Goal: Task Accomplishment & Management: Complete application form

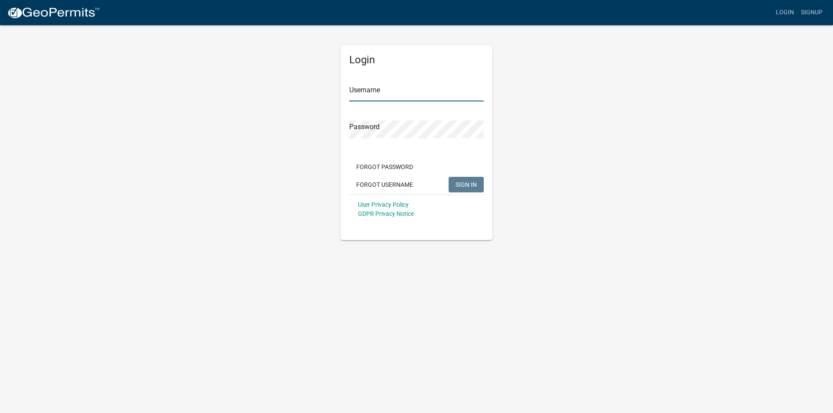
click at [421, 94] on input "Username" at bounding box center [416, 93] width 135 height 18
paste input "PHM2022"
type input "PHM2022"
drag, startPoint x: 474, startPoint y: 188, endPoint x: 481, endPoint y: 185, distance: 8.0
click at [474, 188] on span "SIGN IN" at bounding box center [466, 184] width 21 height 7
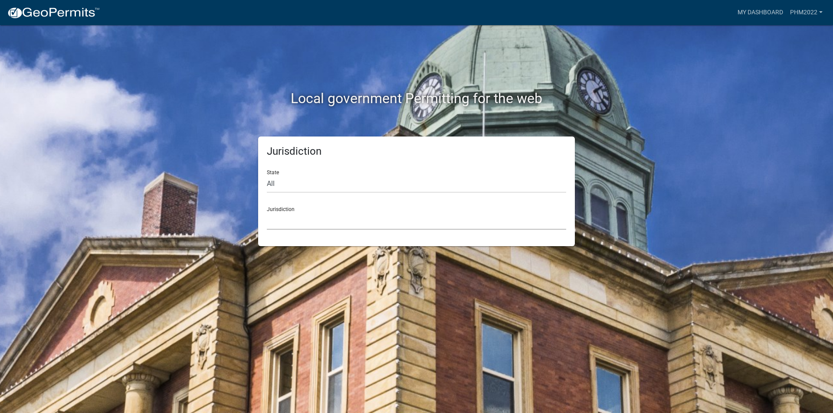
click at [324, 217] on select "Custer County, Colorado Carroll County, Georgia Cook County, Georgia Crawford C…" at bounding box center [416, 221] width 299 height 18
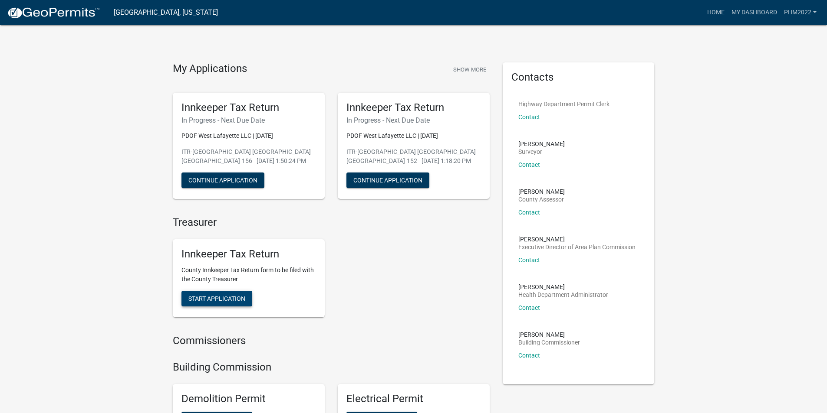
click at [229, 299] on span "Start Application" at bounding box center [216, 298] width 57 height 7
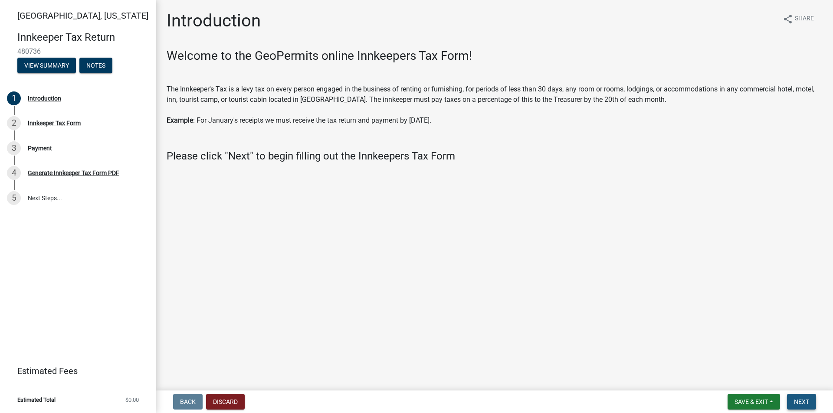
click at [799, 400] on span "Next" at bounding box center [801, 402] width 15 height 7
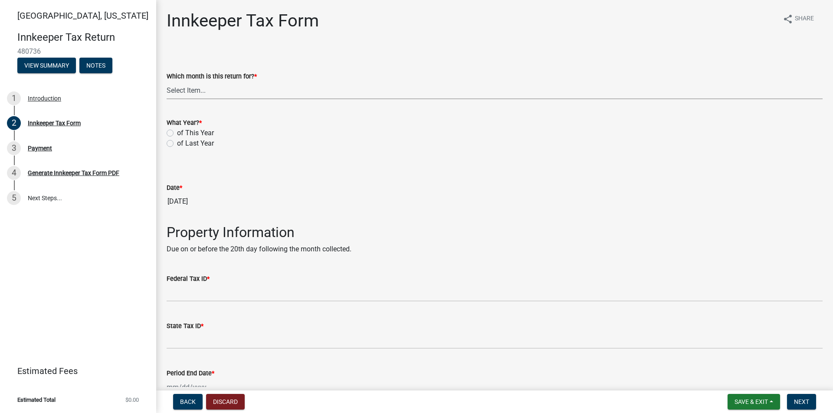
click at [208, 91] on select "Select Item... January February March April May June July August September Octo…" at bounding box center [495, 91] width 656 height 18
click at [167, 82] on select "Select Item... January February March April May June July August September Octo…" at bounding box center [495, 91] width 656 height 18
select select "3bfeeb76-798d-469b-ae14-5f6c2dc555fe"
click at [177, 134] on label "of This Year" at bounding box center [195, 133] width 37 height 10
click at [177, 134] on input "of This Year" at bounding box center [180, 131] width 6 height 6
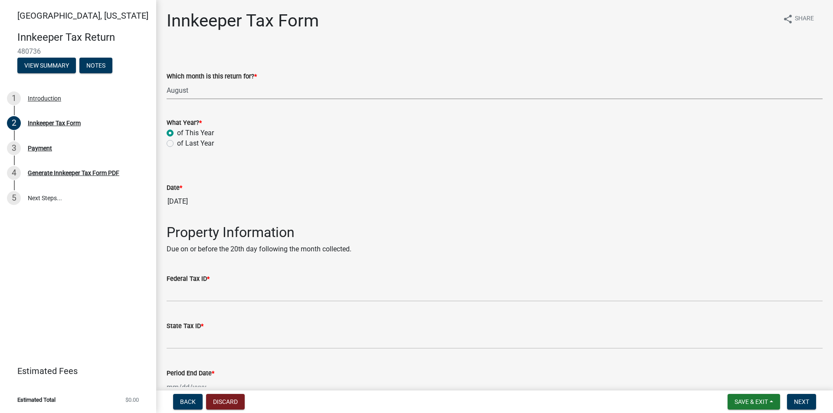
radio input "true"
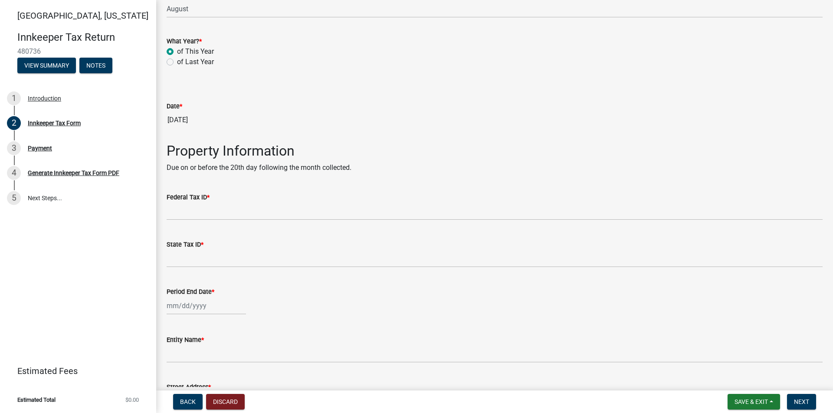
scroll to position [87, 0]
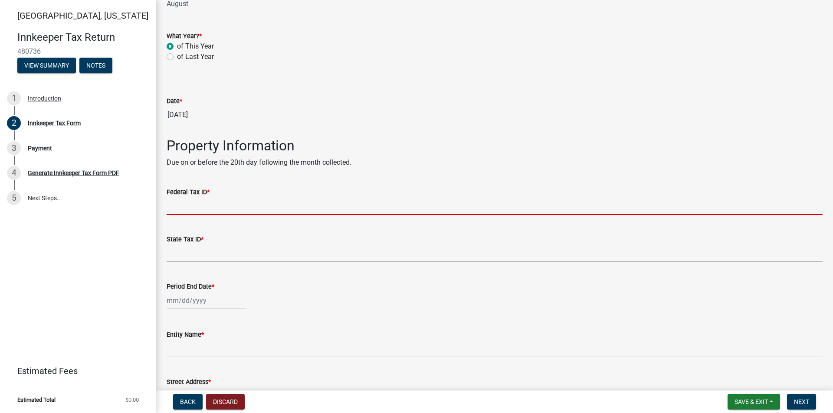
click at [200, 207] on input "Federal Tax ID *" at bounding box center [495, 206] width 656 height 18
paste input "87-3433718"
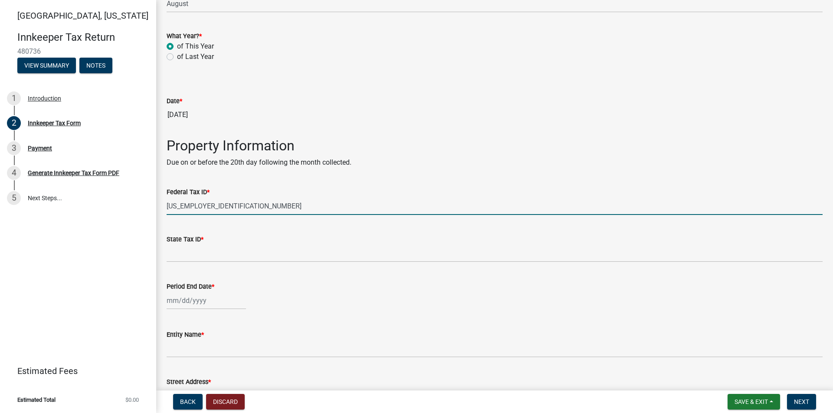
type input "87-3433718"
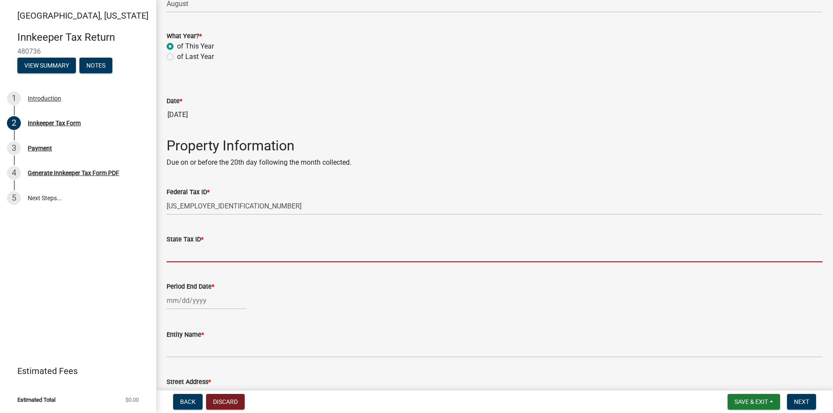
click at [207, 254] on input "State Tax ID *" at bounding box center [495, 254] width 656 height 18
click at [178, 249] on input "State Tax ID *" at bounding box center [495, 254] width 656 height 18
paste input "RST-0007181948"
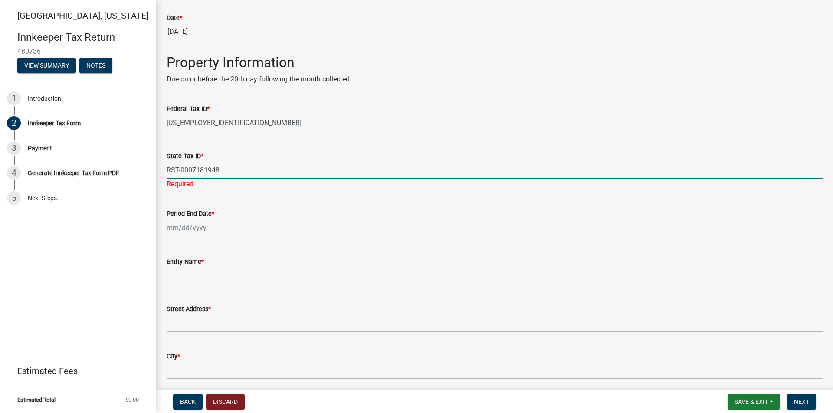
scroll to position [174, 0]
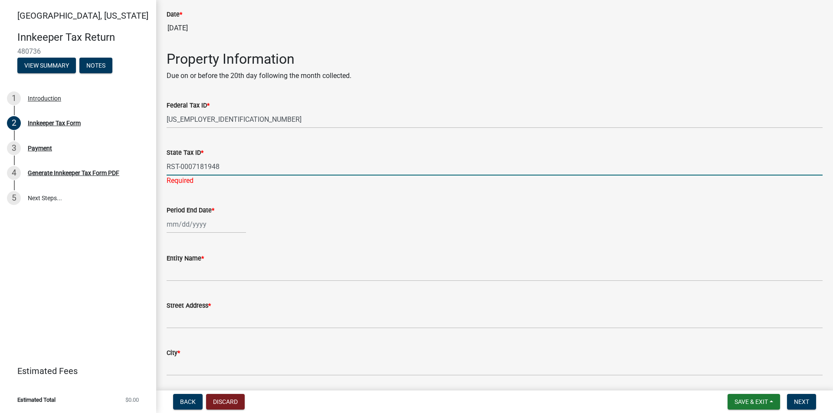
type input "RST-0007181948"
click at [193, 224] on div at bounding box center [206, 225] width 79 height 18
select select "9"
select select "2025"
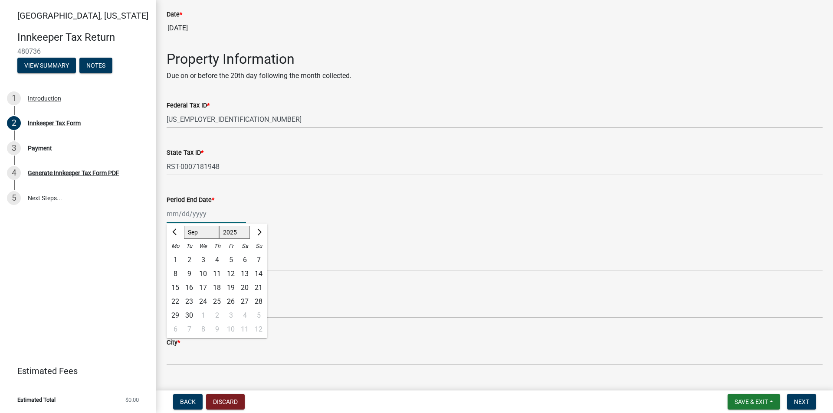
click at [187, 217] on input "Period End Date *" at bounding box center [206, 214] width 79 height 18
type input "08/31/2025"
drag, startPoint x: 450, startPoint y: 231, endPoint x: 447, endPoint y: 227, distance: 4.9
click at [450, 231] on div "Entity Name *" at bounding box center [495, 251] width 656 height 40
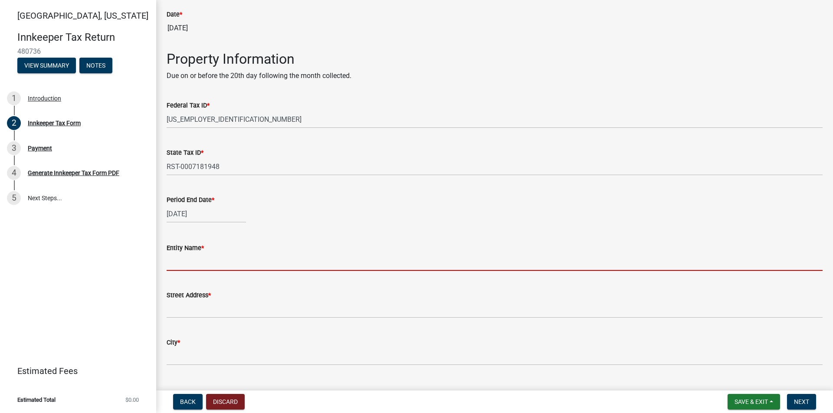
click at [199, 261] on input "Entity Name *" at bounding box center [495, 262] width 656 height 18
paste input "PDOF West Lafayette LLC"
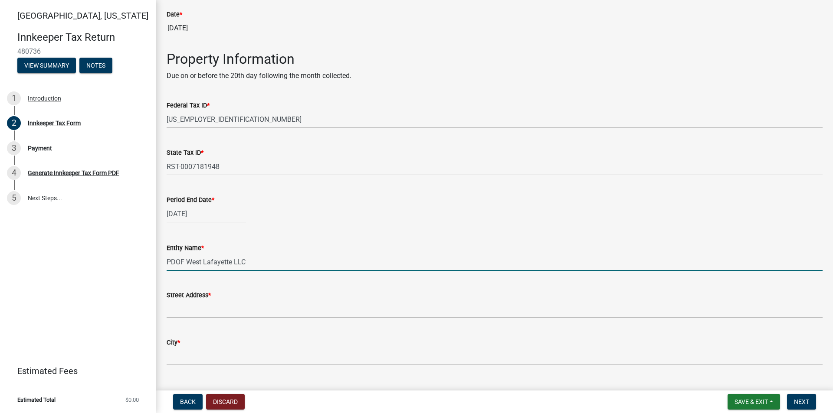
type input "PDOF West Lafayette LLC"
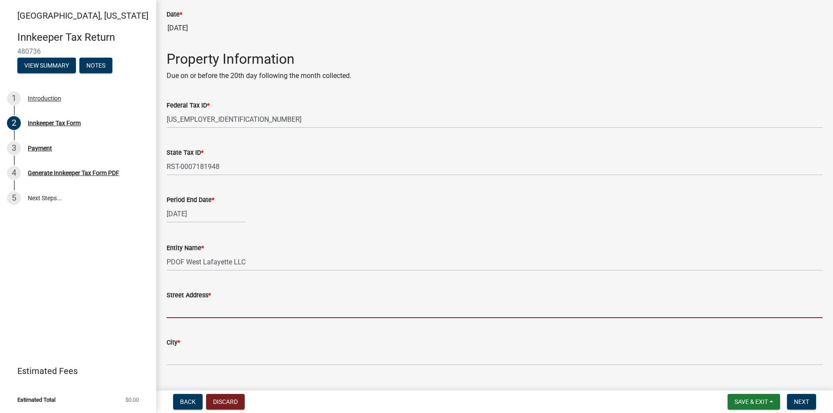
click at [194, 309] on input "Street Address *" at bounding box center [495, 310] width 656 height 18
paste input "356 E State St"
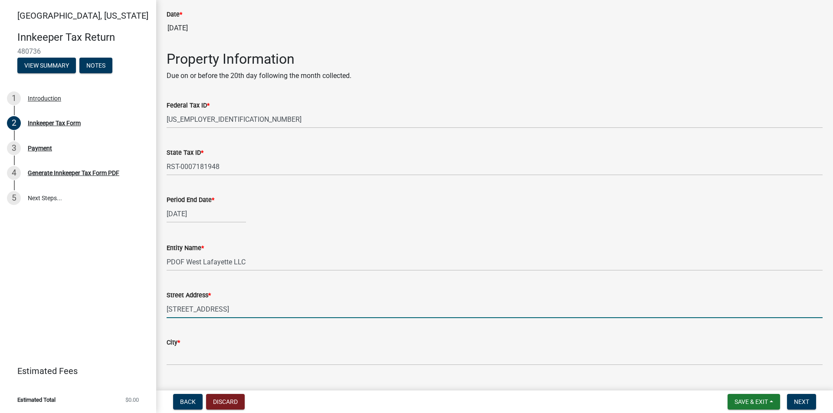
type input "356 E State St"
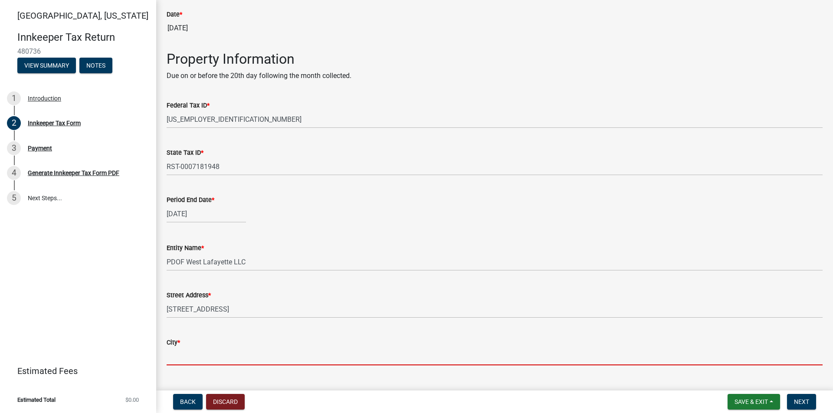
click at [197, 357] on input "City *" at bounding box center [495, 357] width 656 height 18
click at [173, 354] on input "City *" at bounding box center [495, 357] width 656 height 18
paste input "West Lafayette"
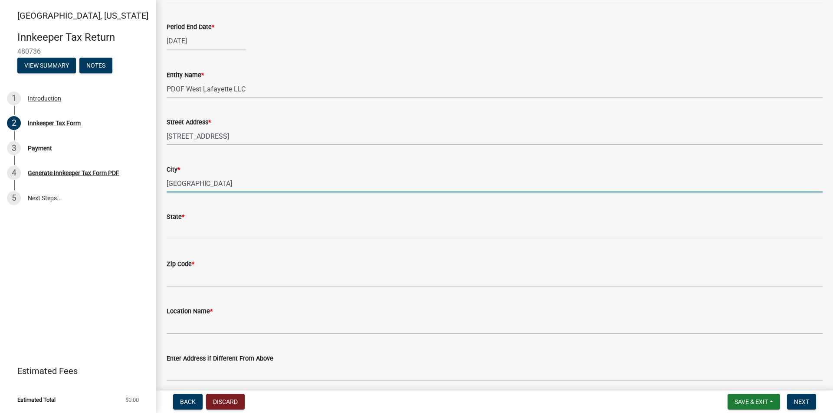
scroll to position [347, 0]
type input "West Lafayette"
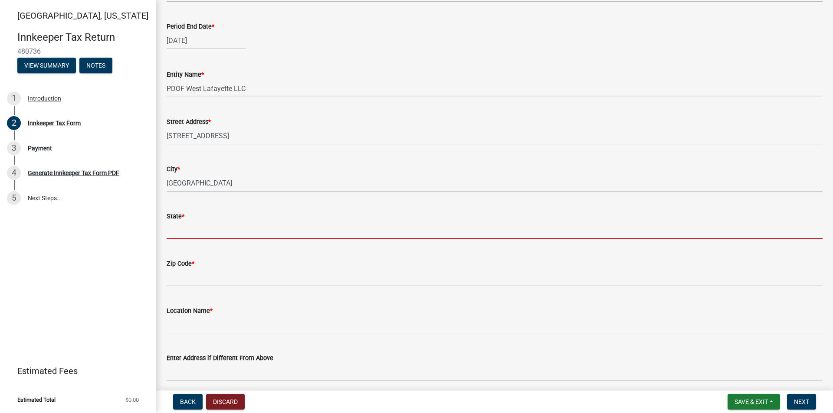
click at [181, 230] on input "State *" at bounding box center [495, 231] width 656 height 18
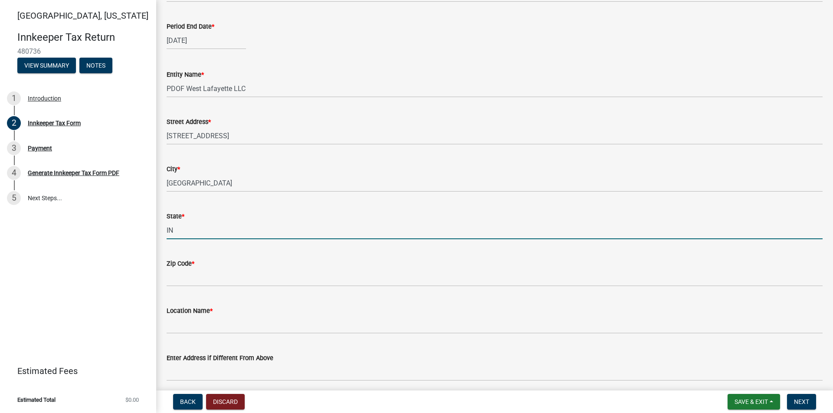
type input "IN"
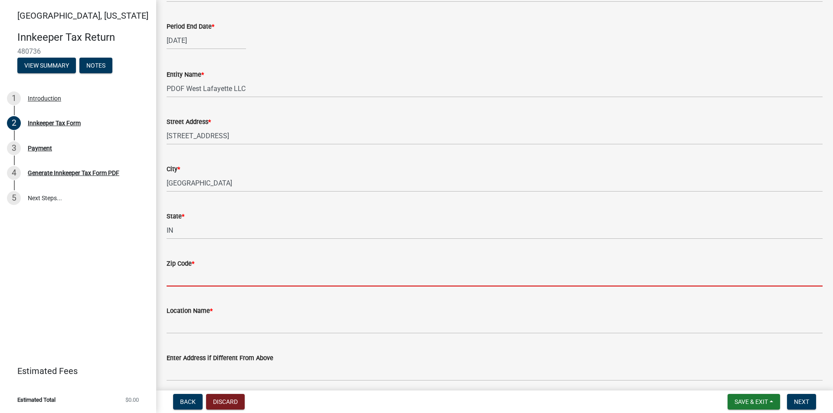
click at [197, 279] on input "Zip Code *" at bounding box center [495, 278] width 656 height 18
paste input "47906"
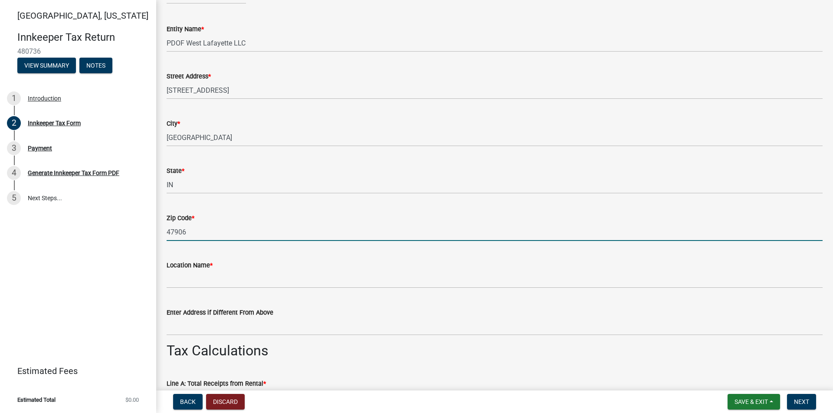
scroll to position [434, 0]
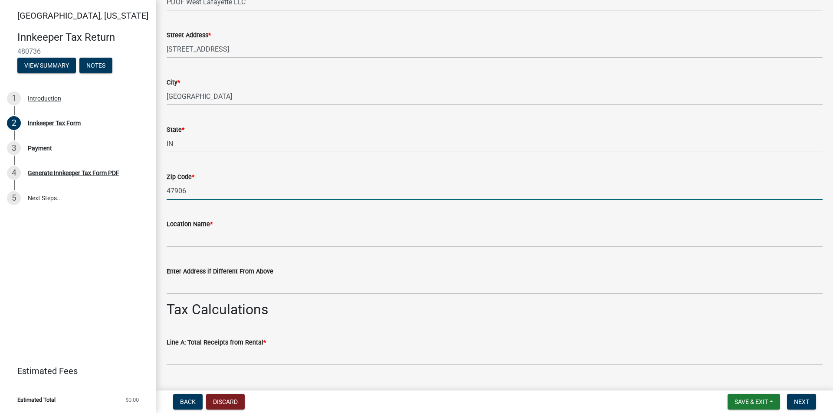
type input "47906"
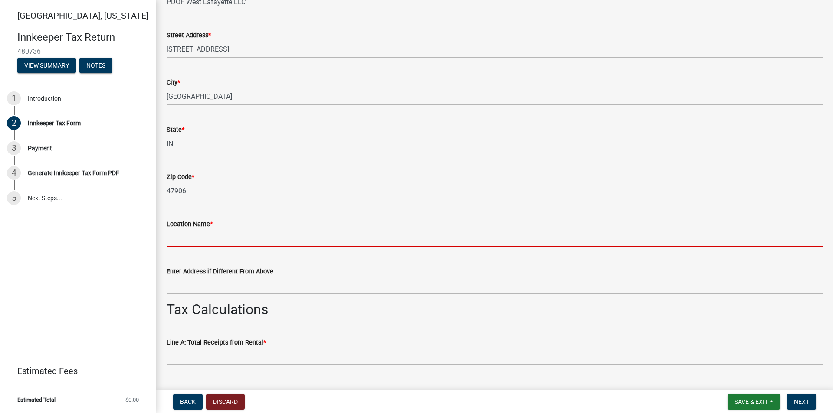
click at [182, 241] on input "Location Name *" at bounding box center [495, 239] width 656 height 18
paste input "Hilton Garden Inn West Lafayette Wabash Landing"
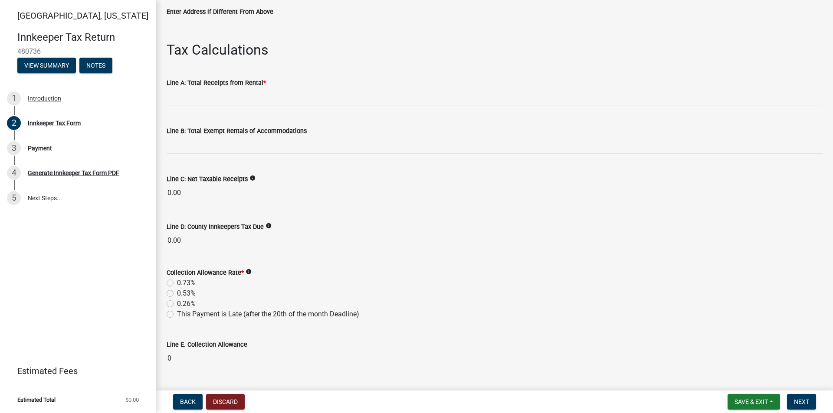
scroll to position [694, 0]
type input "Hilton Garden Inn West Lafayette Wabash Landing"
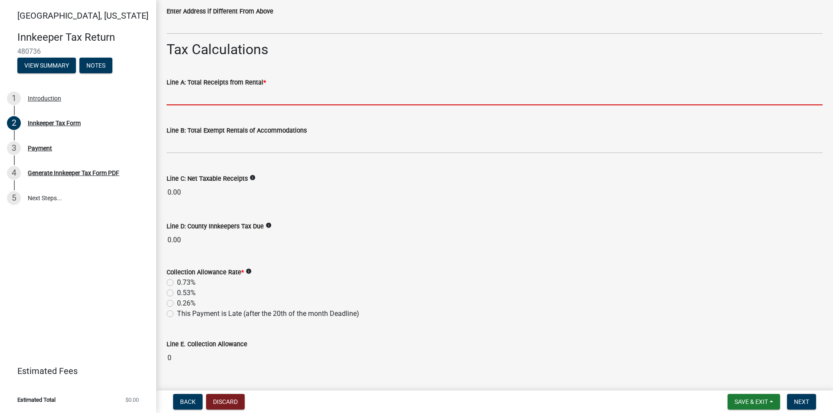
click at [202, 97] on input "text" at bounding box center [495, 97] width 656 height 18
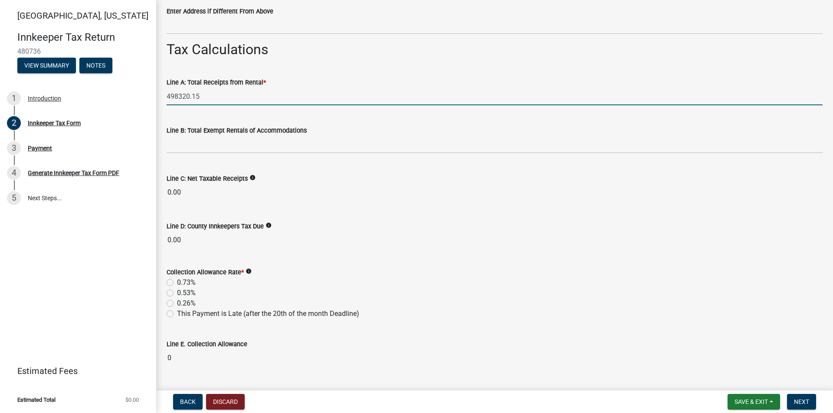
type input "498320.15"
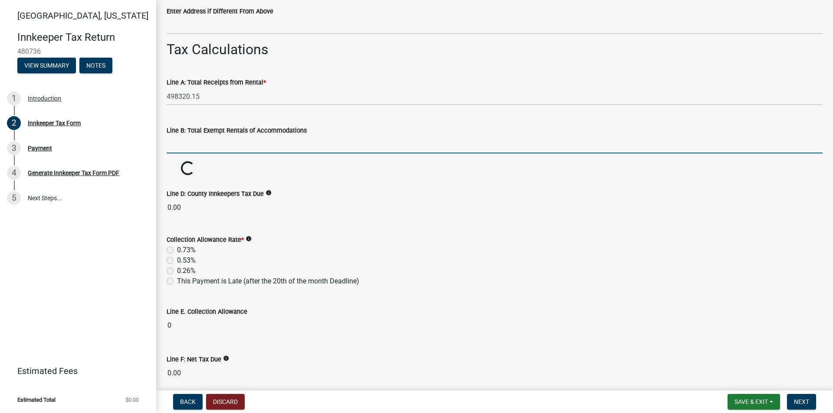
click at [192, 144] on input "text" at bounding box center [495, 145] width 656 height 18
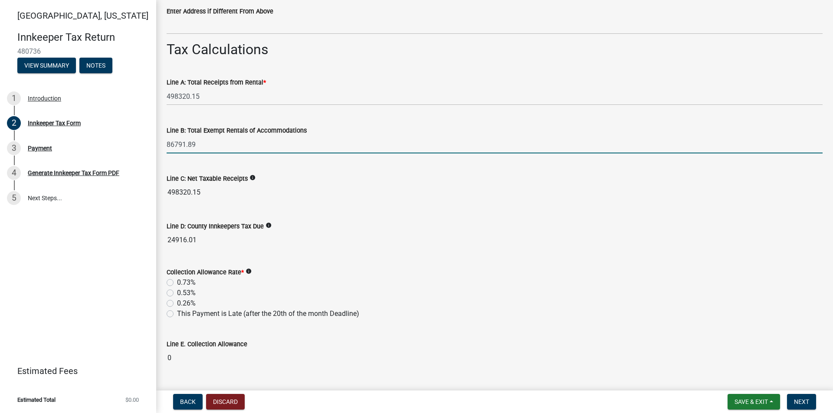
type input "86791.89"
drag, startPoint x: 341, startPoint y: 219, endPoint x: 344, endPoint y: 215, distance: 4.6
click at [342, 217] on wm-data-entity-input "Line D: County Innkeepers Tax Due info 24916.01" at bounding box center [495, 233] width 656 height 48
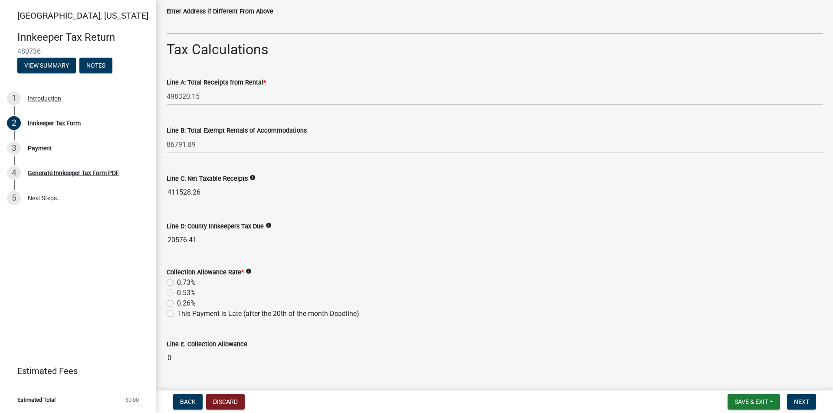
drag, startPoint x: 171, startPoint y: 293, endPoint x: 348, endPoint y: 283, distance: 176.9
click at [177, 293] on label "0.53%" at bounding box center [186, 293] width 19 height 10
click at [177, 293] on input "0.53%" at bounding box center [180, 291] width 6 height 6
radio input "true"
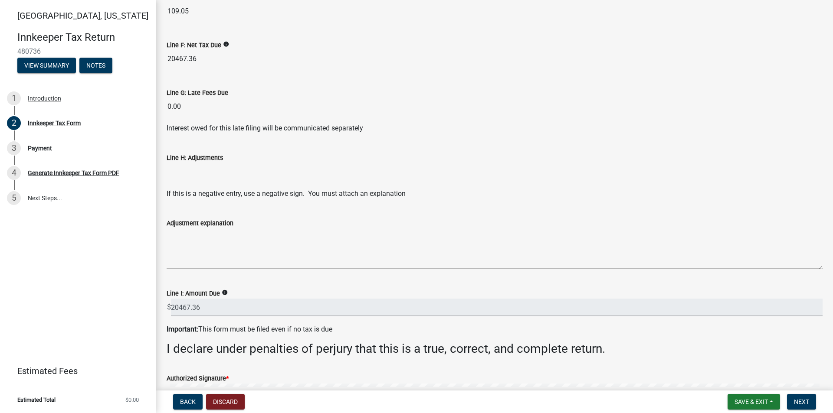
scroll to position [1171, 0]
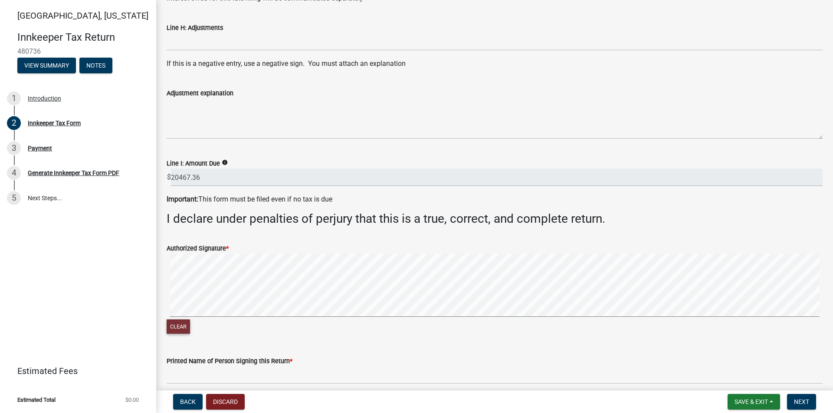
click at [180, 326] on button "Clear" at bounding box center [178, 327] width 23 height 14
drag, startPoint x: 177, startPoint y: 326, endPoint x: 192, endPoint y: 318, distance: 16.5
click at [178, 326] on button "Clear" at bounding box center [178, 327] width 23 height 14
click at [307, 318] on signature-pad at bounding box center [495, 287] width 656 height 66
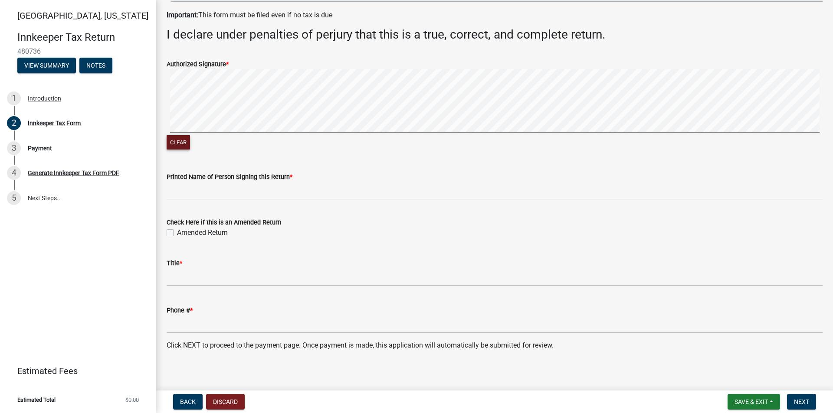
scroll to position [1360, 0]
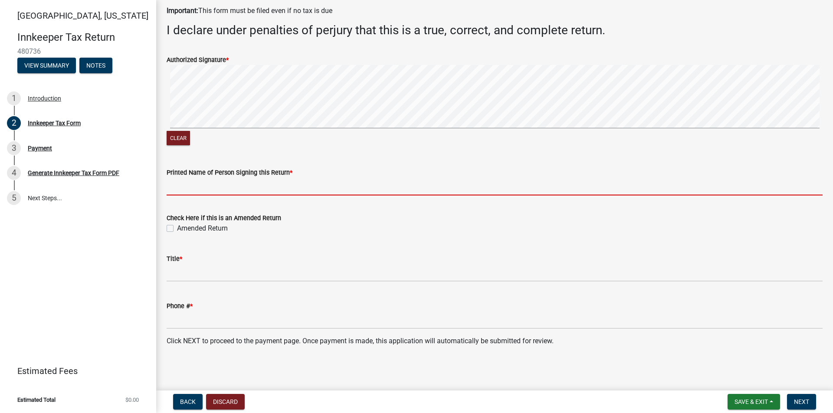
click at [191, 187] on input "Printed Name of Person Signing this Return *" at bounding box center [495, 187] width 656 height 18
type input "Milissa Andrajack"
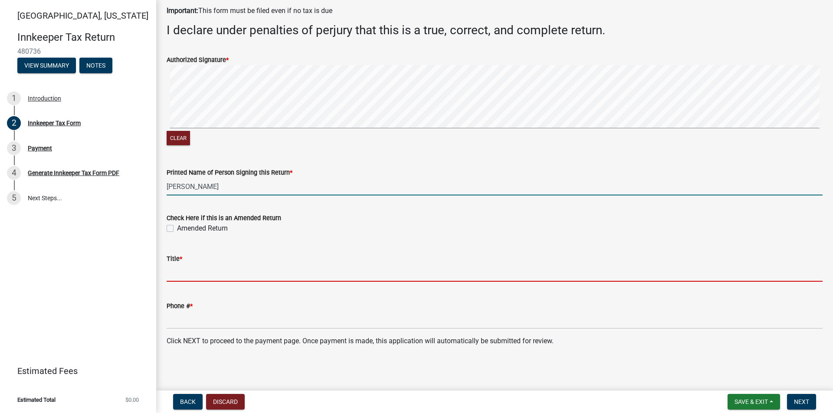
click at [175, 272] on input "Title *" at bounding box center [495, 273] width 656 height 18
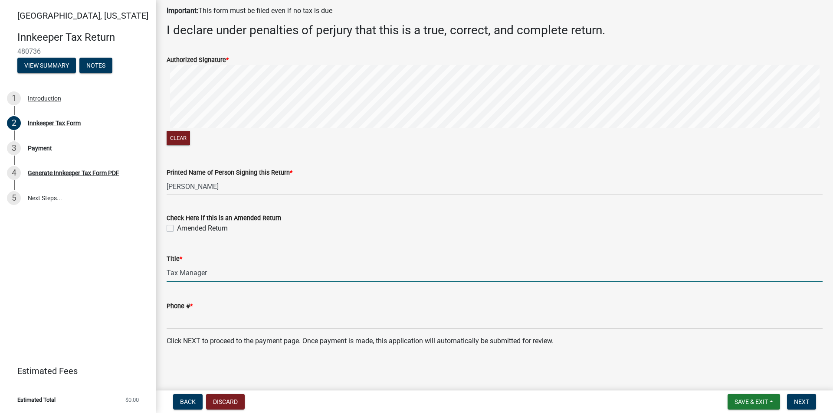
type input "Tax Manager"
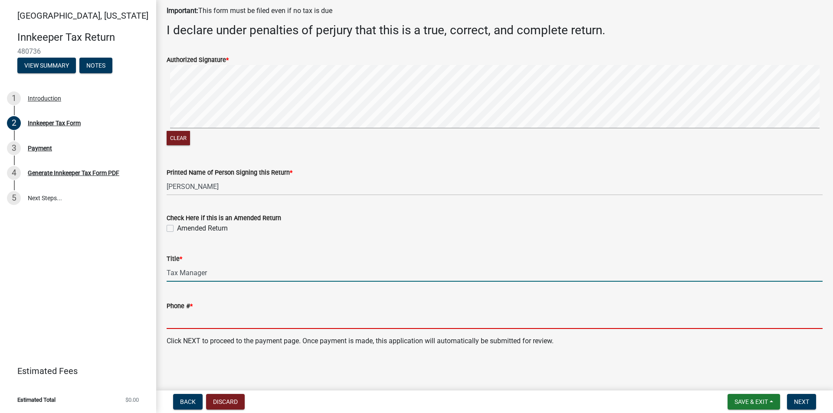
click at [188, 321] on input "Phone # *" at bounding box center [495, 321] width 656 height 18
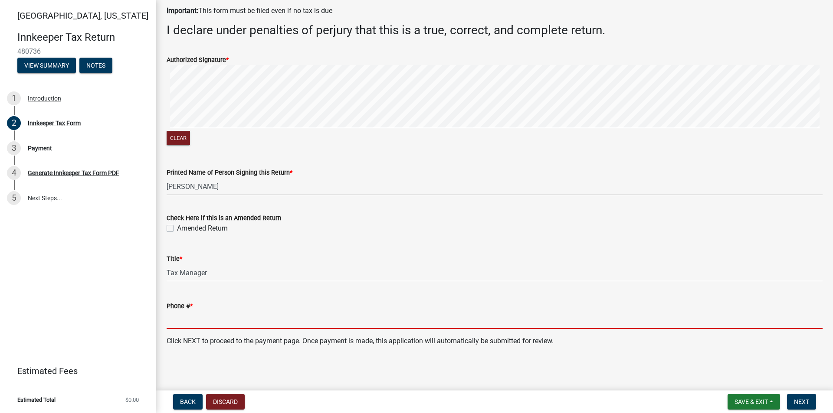
type input "6056719077"
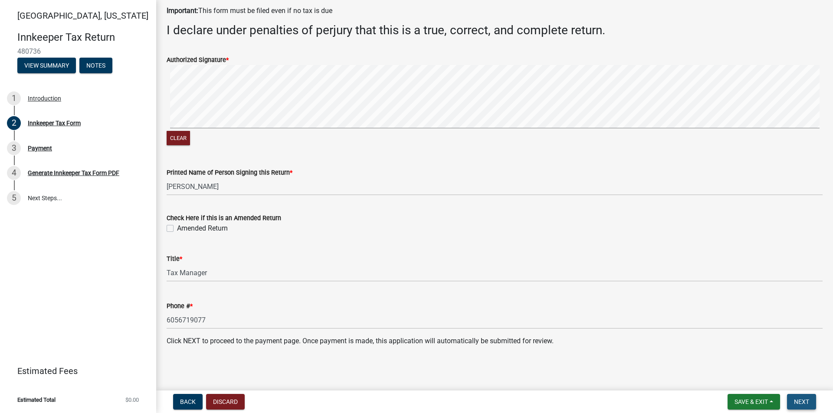
click at [805, 399] on span "Next" at bounding box center [801, 402] width 15 height 7
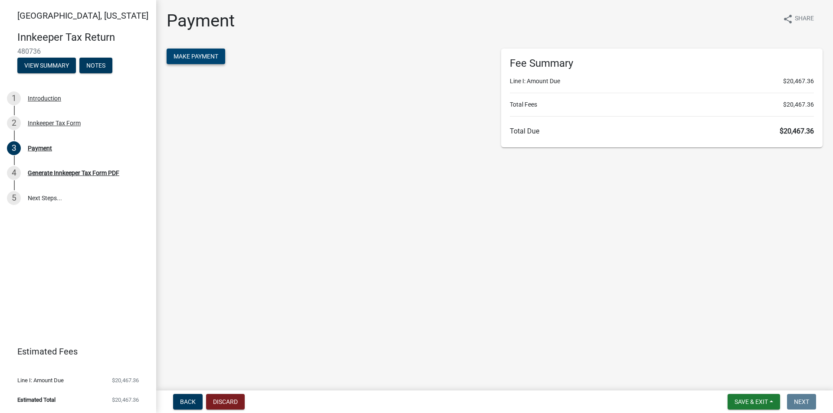
click at [207, 56] on span "Make Payment" at bounding box center [196, 56] width 45 height 7
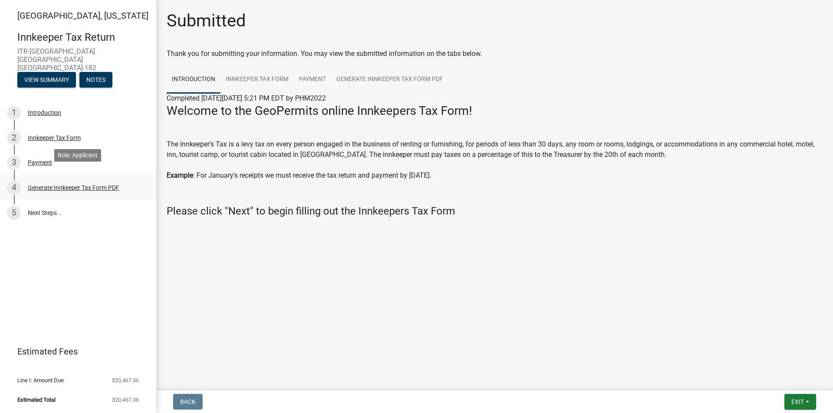
click at [82, 185] on div "Generate Innkeeper Tax Form PDF" at bounding box center [74, 188] width 92 height 6
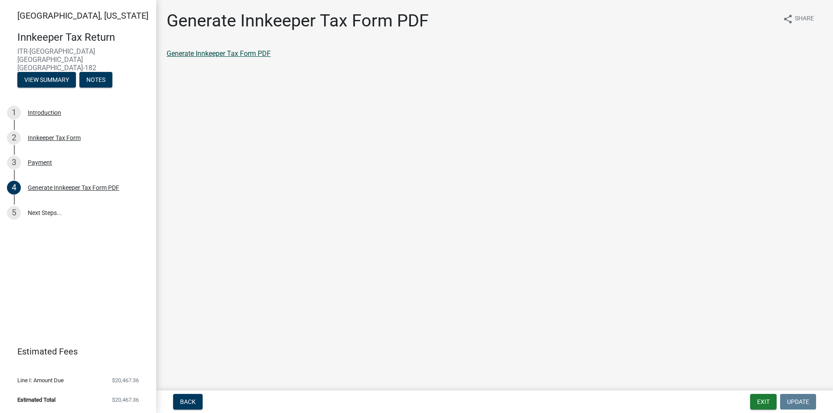
click at [241, 54] on link "Generate Innkeeper Tax Form PDF" at bounding box center [219, 53] width 104 height 8
click at [49, 201] on link "5 Next Steps..." at bounding box center [78, 212] width 156 height 25
click at [269, 221] on main "Generate Innkeeper Tax Form PDF share Share Generate Innkeeper Tax Form PDF" at bounding box center [494, 193] width 677 height 387
click at [42, 72] on button "View Summary" at bounding box center [46, 80] width 59 height 16
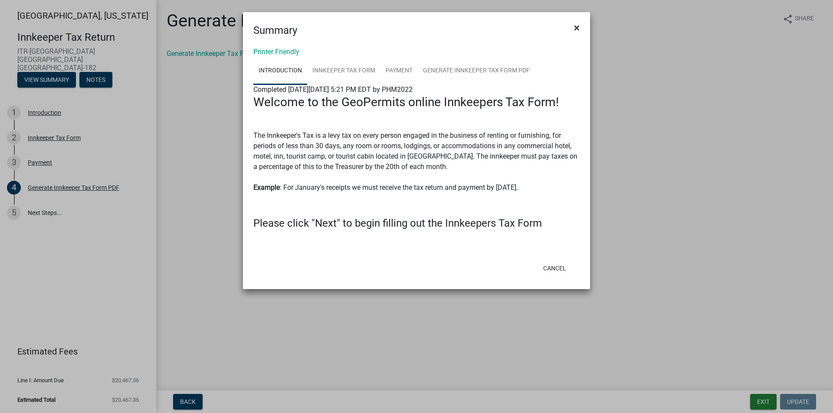
click at [575, 26] on span "×" at bounding box center [577, 28] width 6 height 12
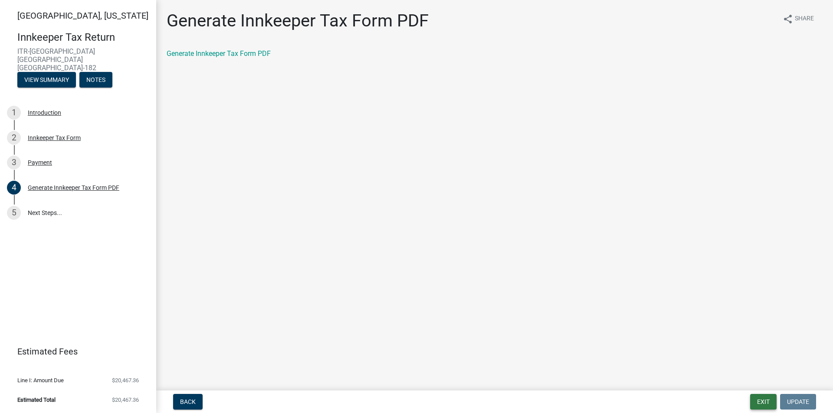
click at [770, 402] on button "Exit" at bounding box center [763, 402] width 26 height 16
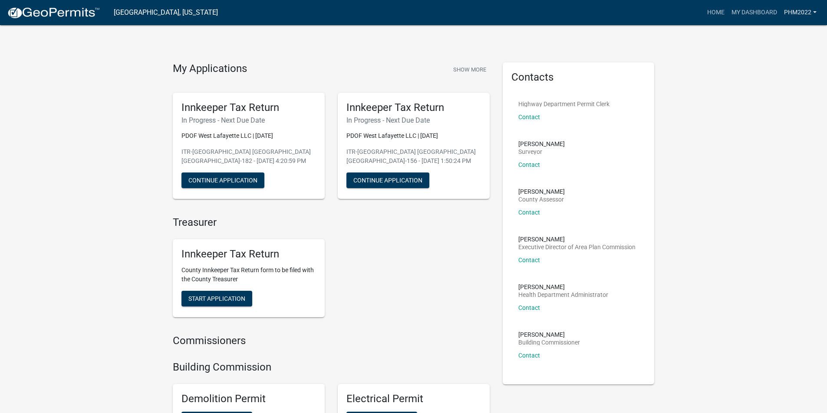
click at [803, 10] on link "PHM2022" at bounding box center [799, 12] width 39 height 16
click at [768, 64] on link "Logout" at bounding box center [784, 63] width 69 height 21
